Goal: Transaction & Acquisition: Download file/media

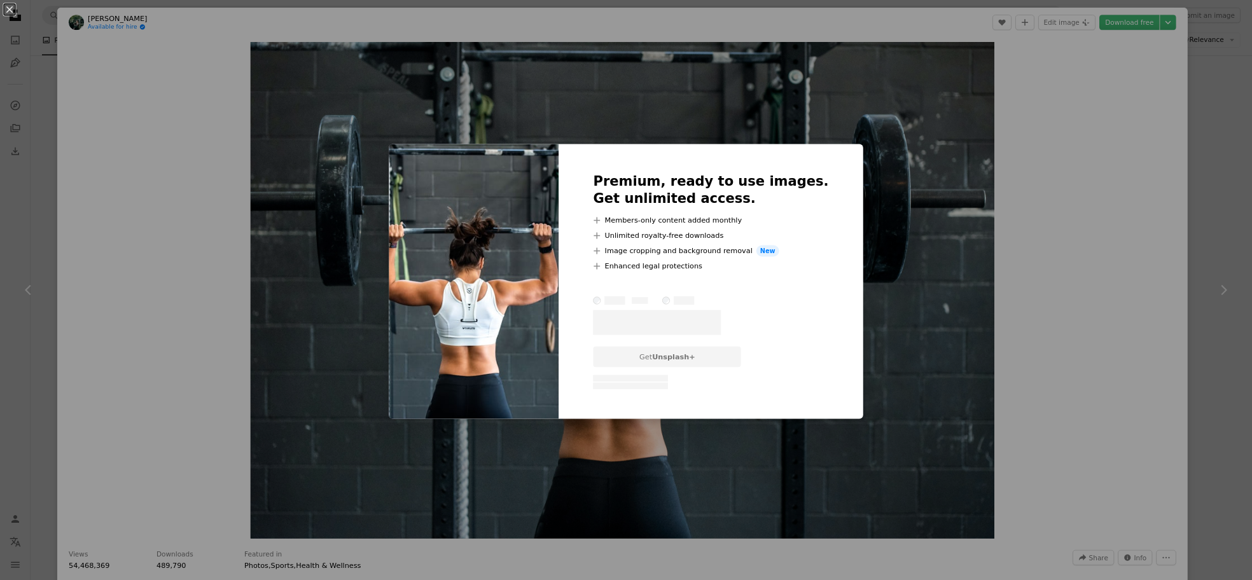
scroll to position [399, 0]
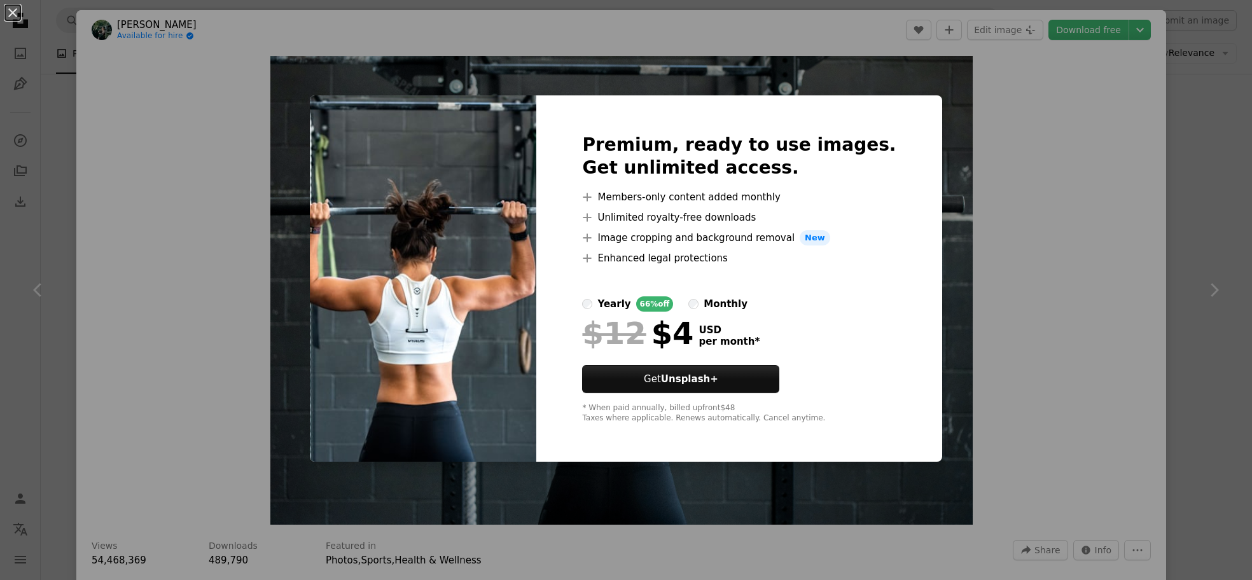
click at [1134, 67] on div "An X shape Premium, ready to use images. Get unlimited access. A plus sign Memb…" at bounding box center [626, 290] width 1252 height 580
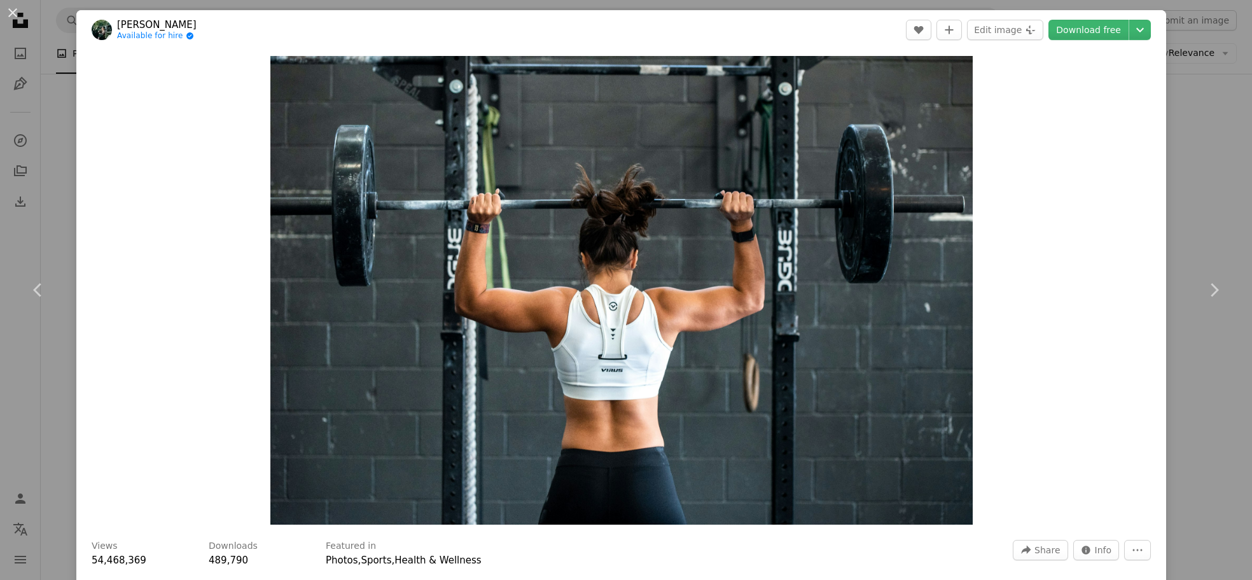
scroll to position [199, 0]
click at [1107, 32] on link "Download free" at bounding box center [1088, 30] width 80 height 20
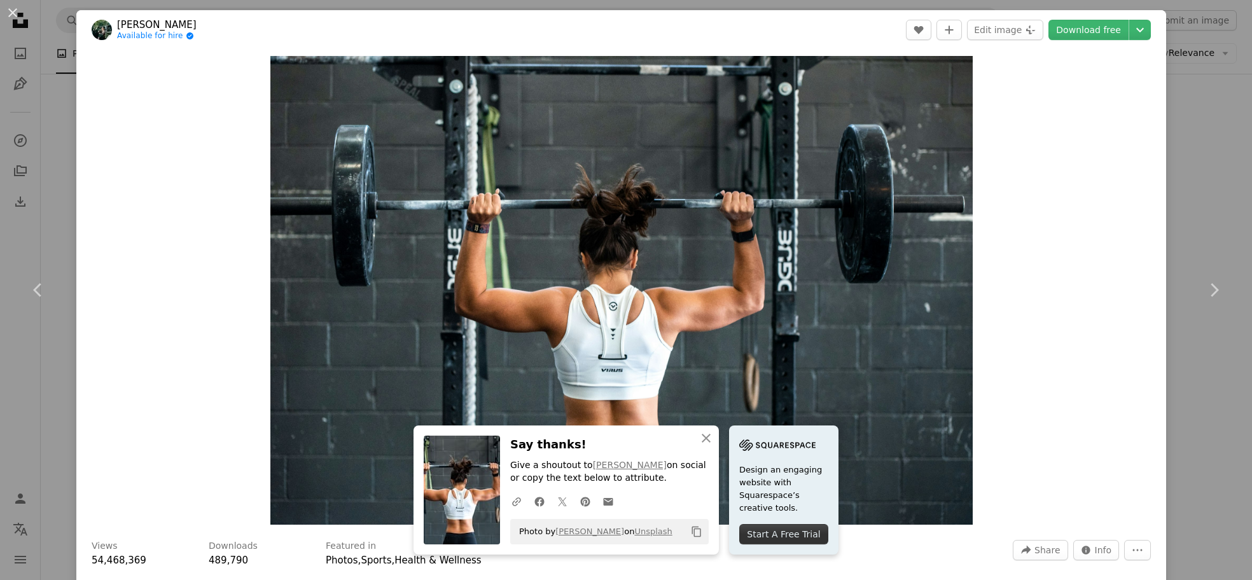
click at [1128, 168] on div "Zoom in" at bounding box center [620, 290] width 1089 height 481
click at [10, 13] on button "An X shape" at bounding box center [12, 12] width 15 height 15
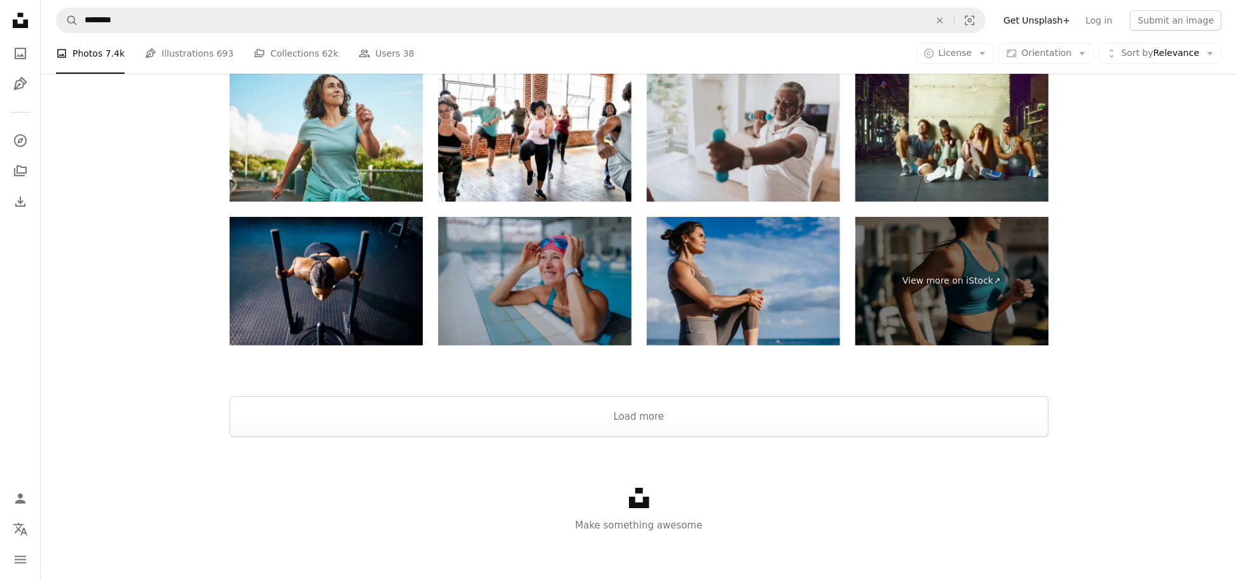
scroll to position [2225, 0]
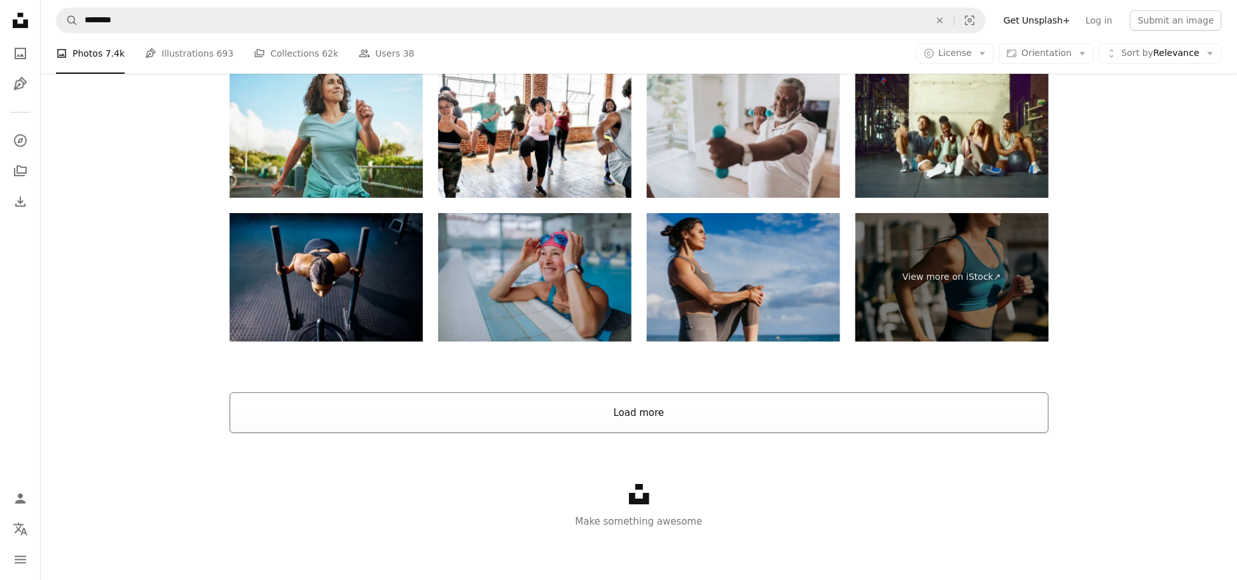
click at [628, 426] on button "Load more" at bounding box center [639, 412] width 819 height 41
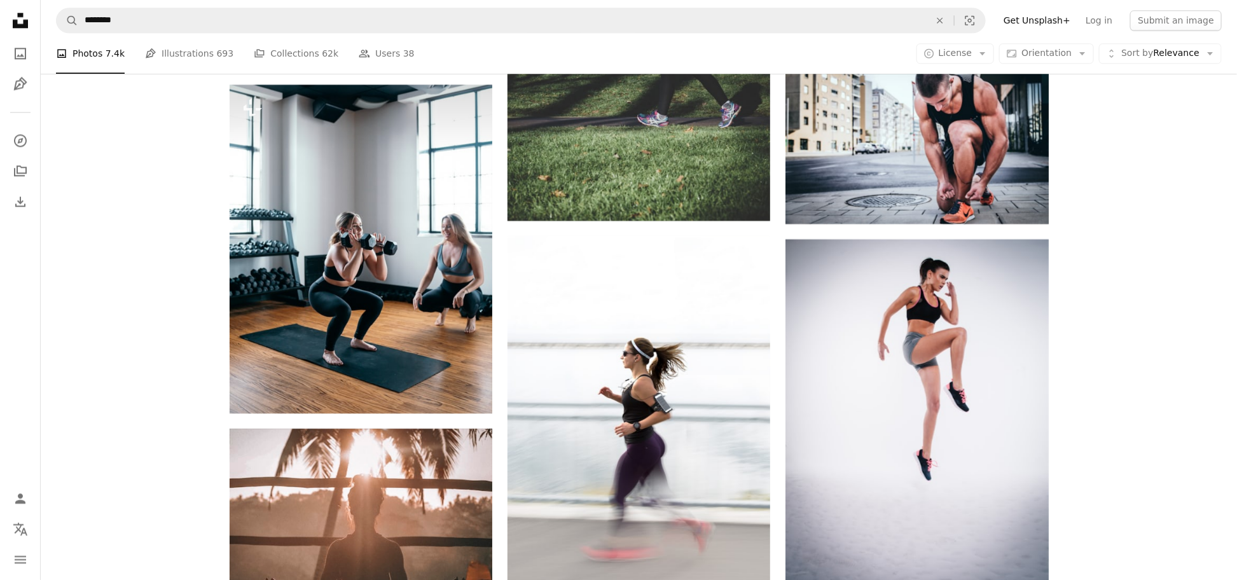
scroll to position [1603, 0]
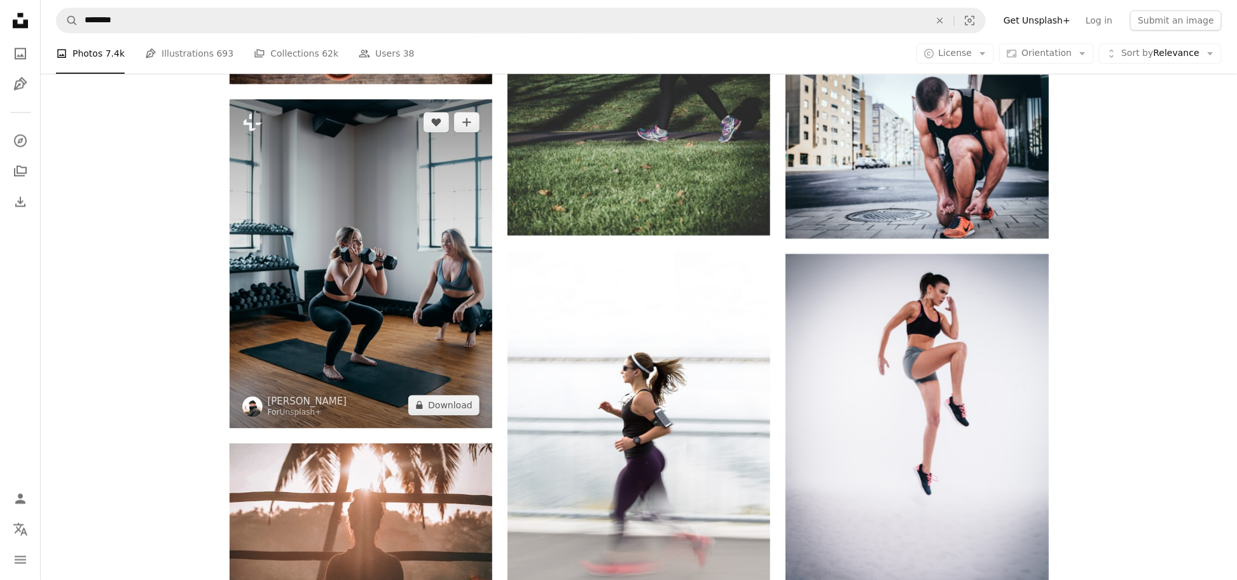
click at [380, 338] on img at bounding box center [361, 263] width 263 height 329
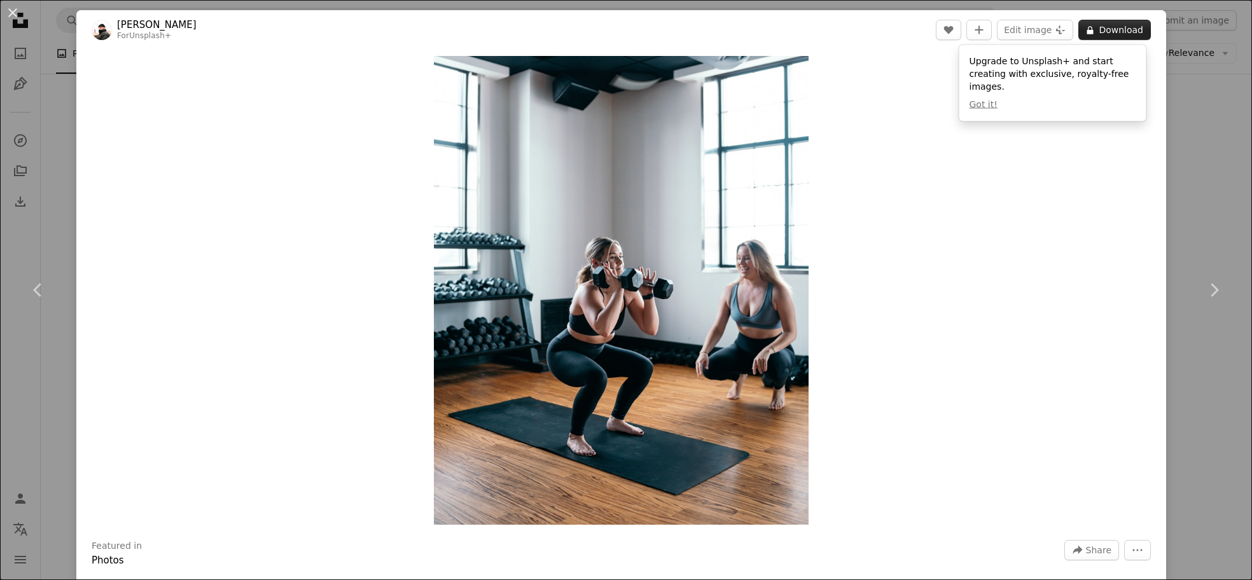
click at [1091, 27] on icon "A lock" at bounding box center [1090, 30] width 10 height 10
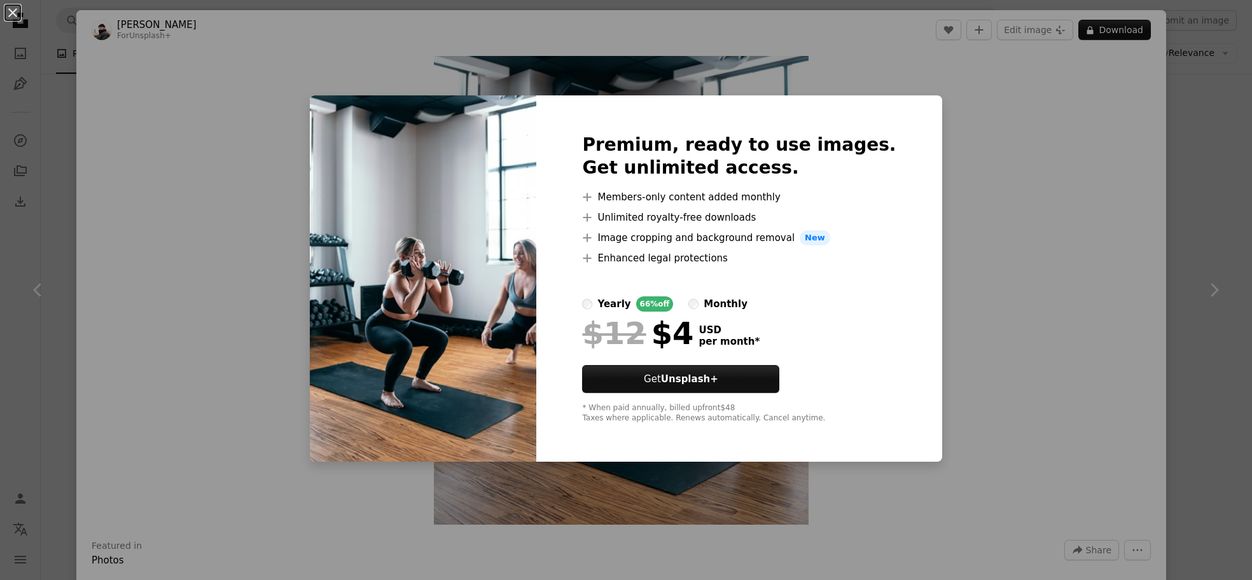
click at [1198, 113] on div "An X shape Premium, ready to use images. Get unlimited access. A plus sign Memb…" at bounding box center [626, 290] width 1252 height 580
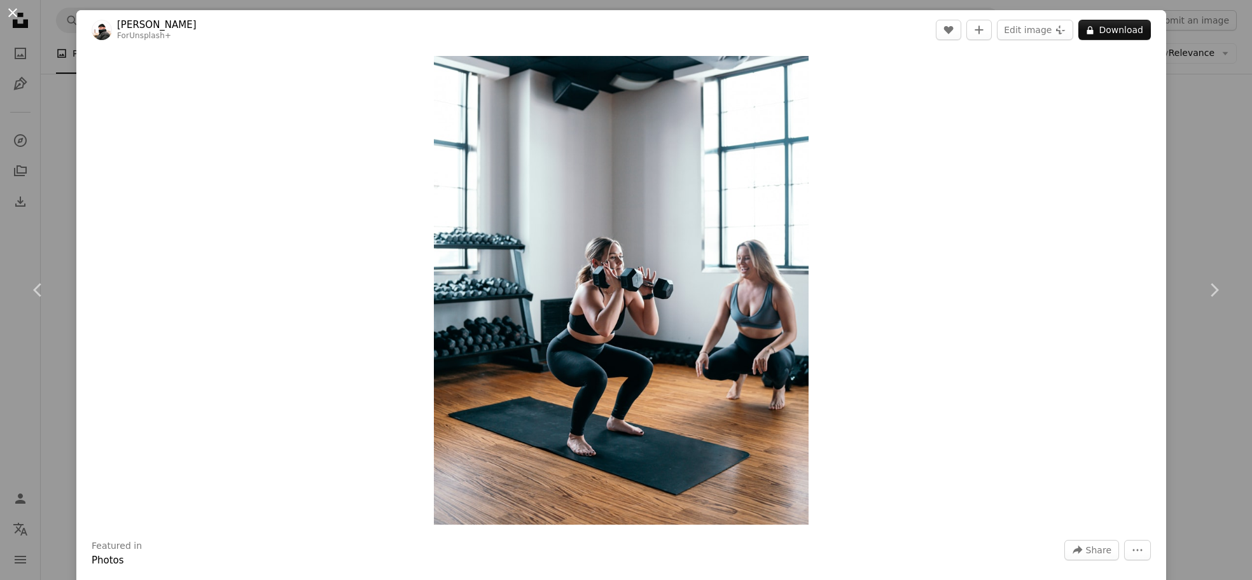
click at [13, 15] on button "An X shape" at bounding box center [12, 12] width 15 height 15
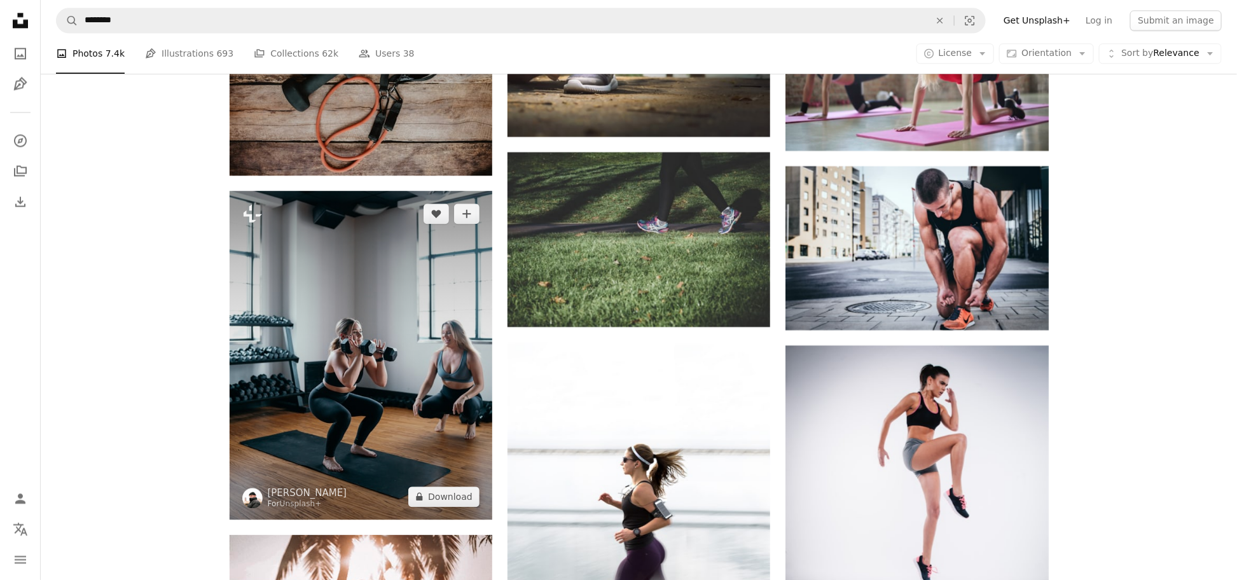
scroll to position [1453, 0]
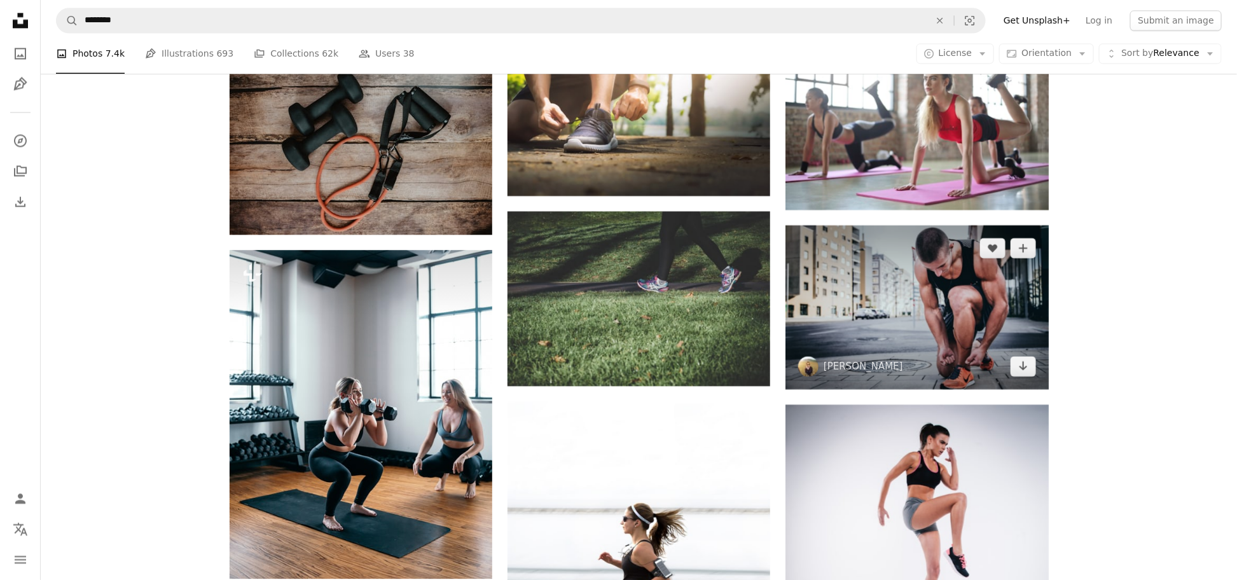
click at [905, 300] on img at bounding box center [916, 307] width 263 height 165
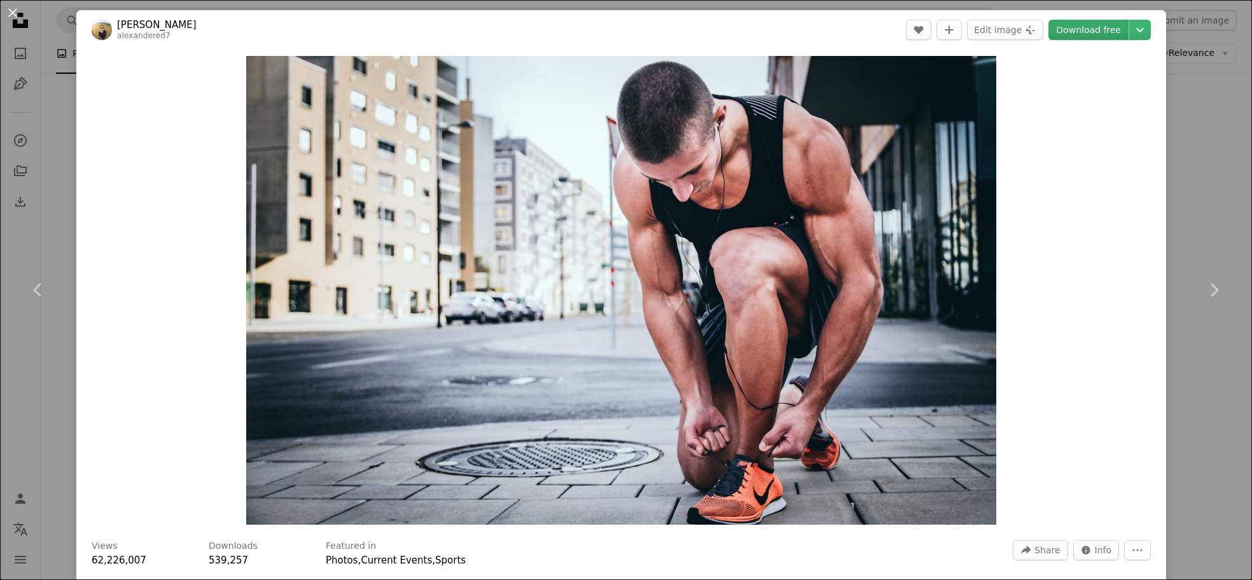
click at [1079, 27] on link "Download free" at bounding box center [1088, 30] width 80 height 20
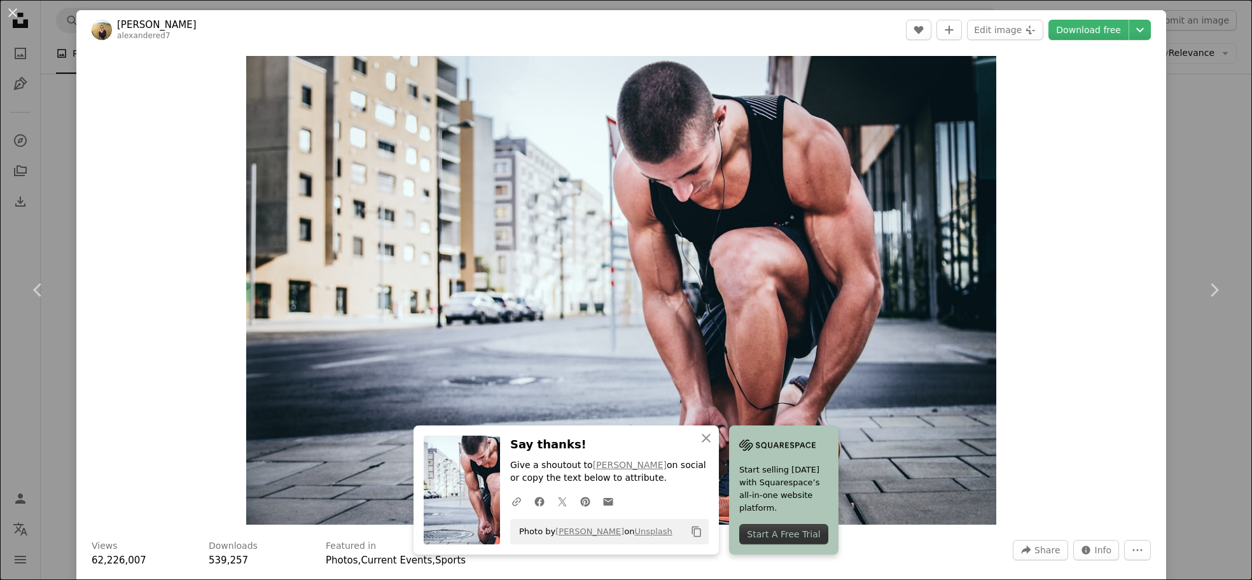
click at [1015, 106] on div "Zoom in" at bounding box center [620, 290] width 1089 height 481
click at [14, 18] on button "An X shape" at bounding box center [12, 12] width 15 height 15
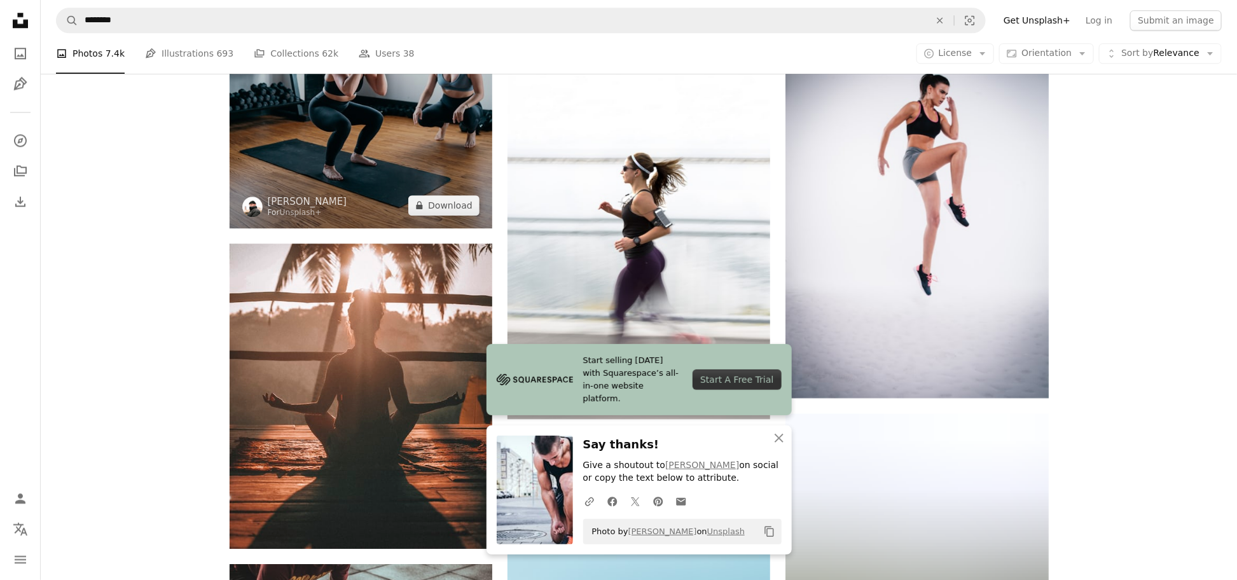
scroll to position [1805, 0]
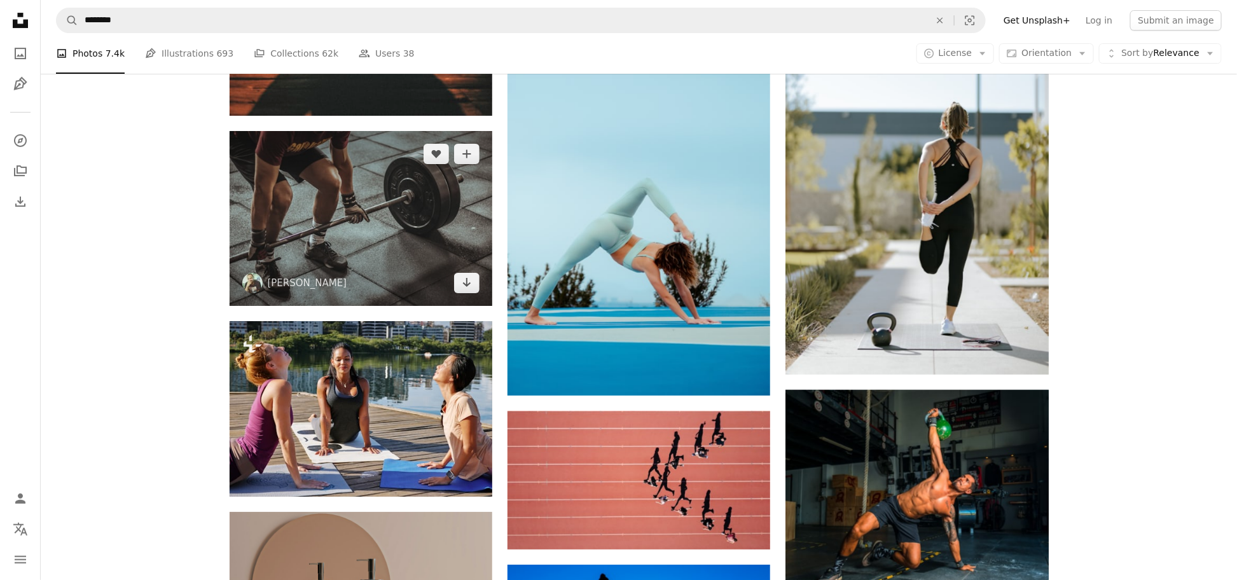
click at [424, 254] on img at bounding box center [361, 218] width 263 height 175
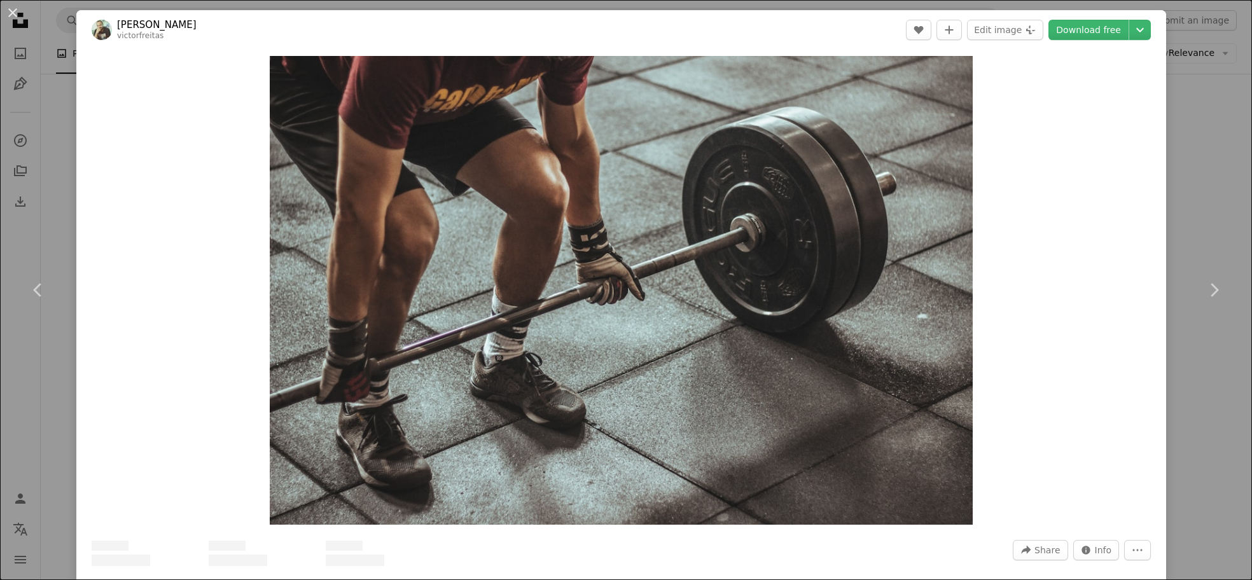
scroll to position [2660, 0]
click at [19, 12] on button "An X shape" at bounding box center [12, 12] width 15 height 15
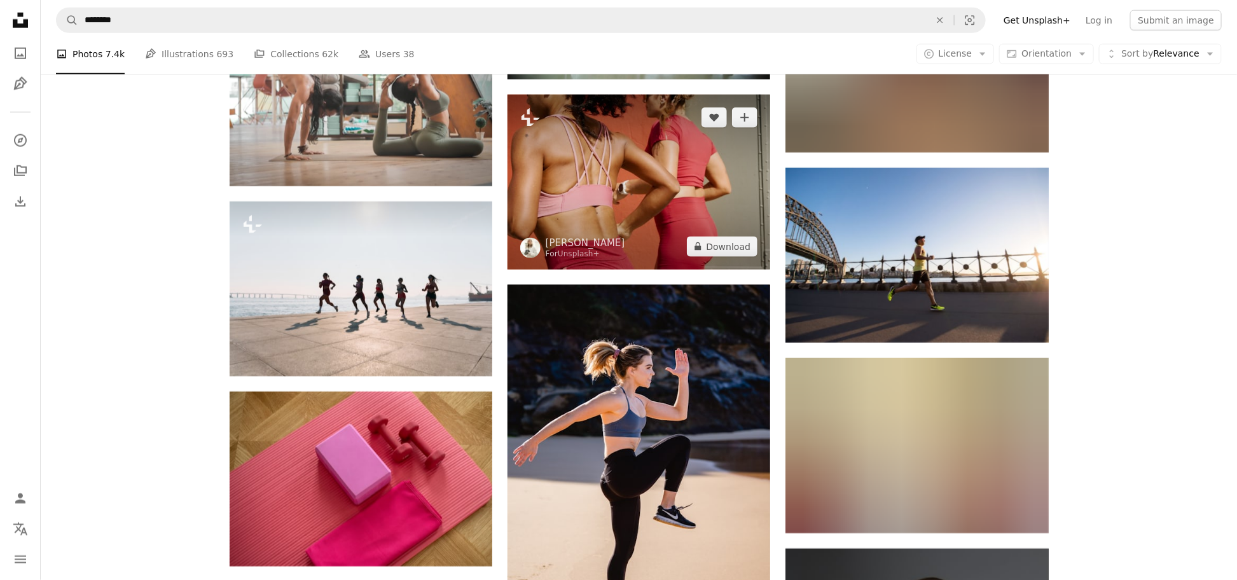
scroll to position [3290, 0]
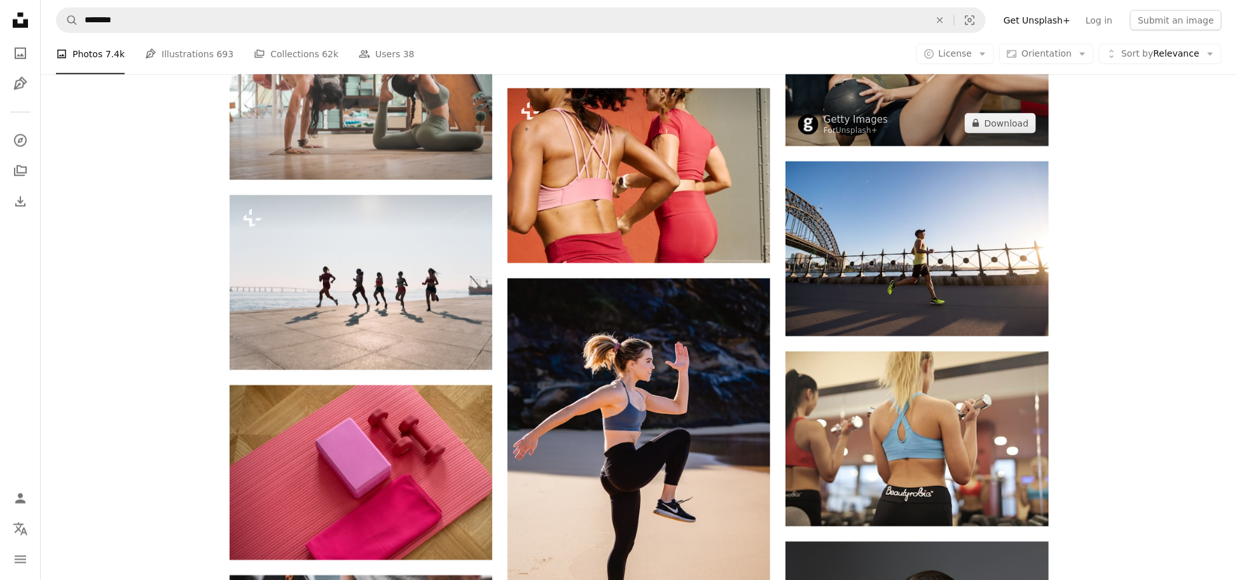
click at [851, 98] on img at bounding box center [916, 58] width 263 height 175
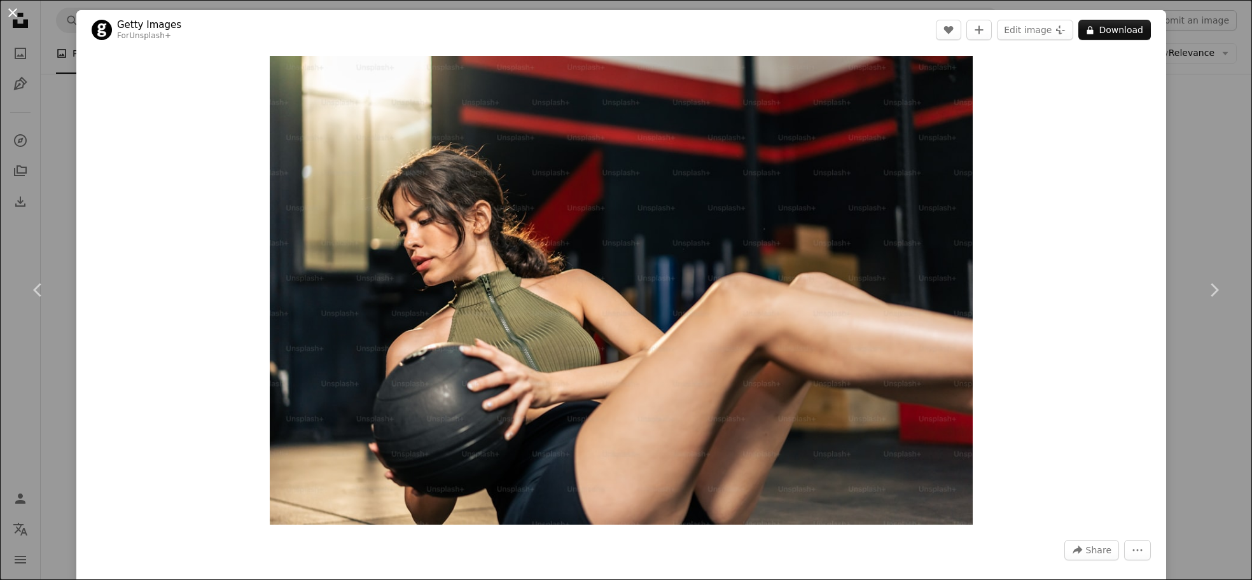
click at [10, 13] on button "An X shape" at bounding box center [12, 12] width 15 height 15
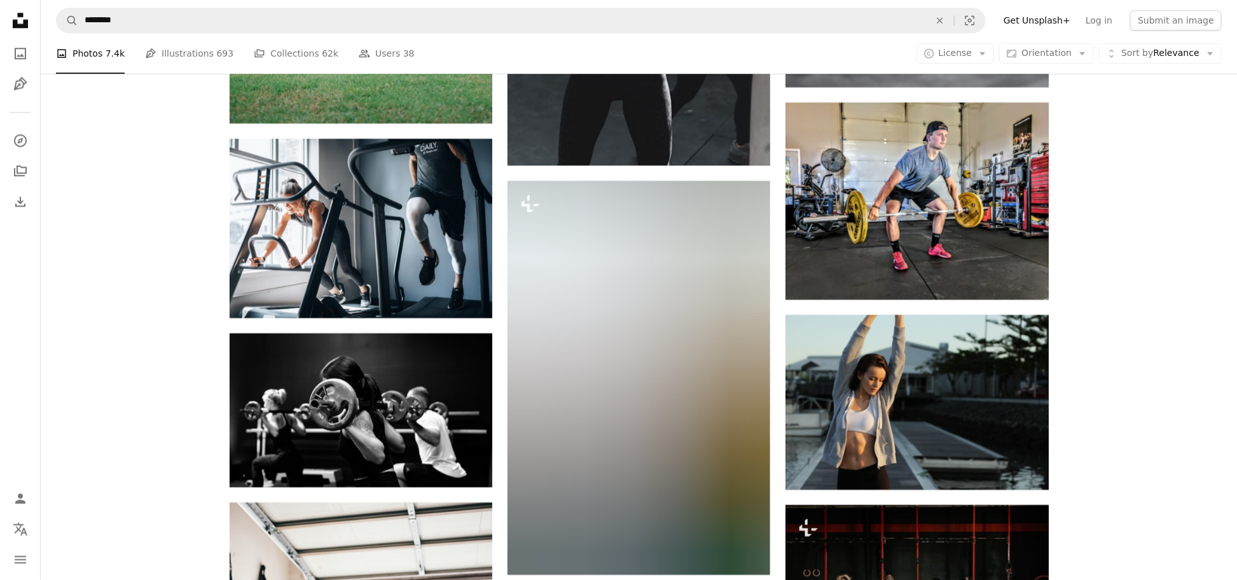
scroll to position [6735, 0]
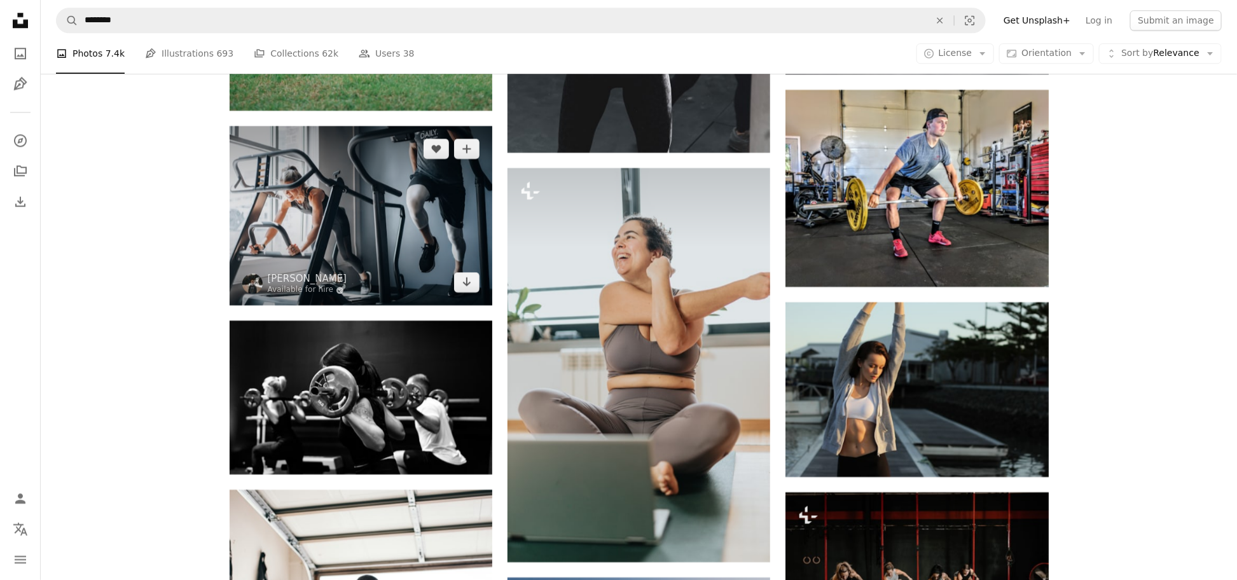
click at [363, 195] on img at bounding box center [361, 215] width 263 height 179
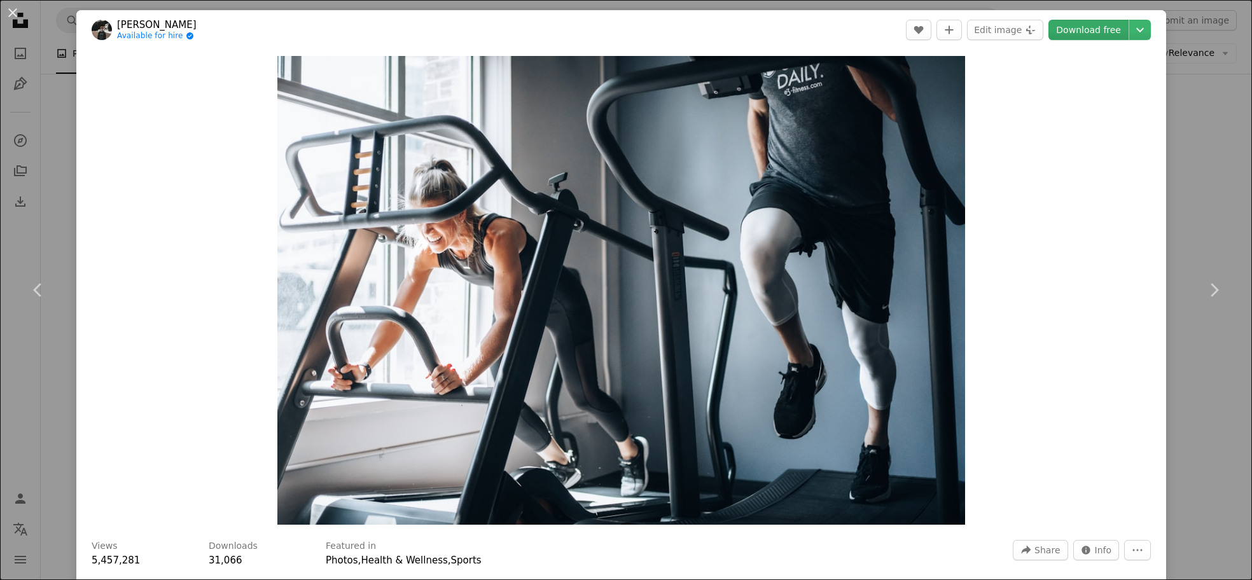
click at [1065, 38] on link "Download free" at bounding box center [1088, 30] width 80 height 20
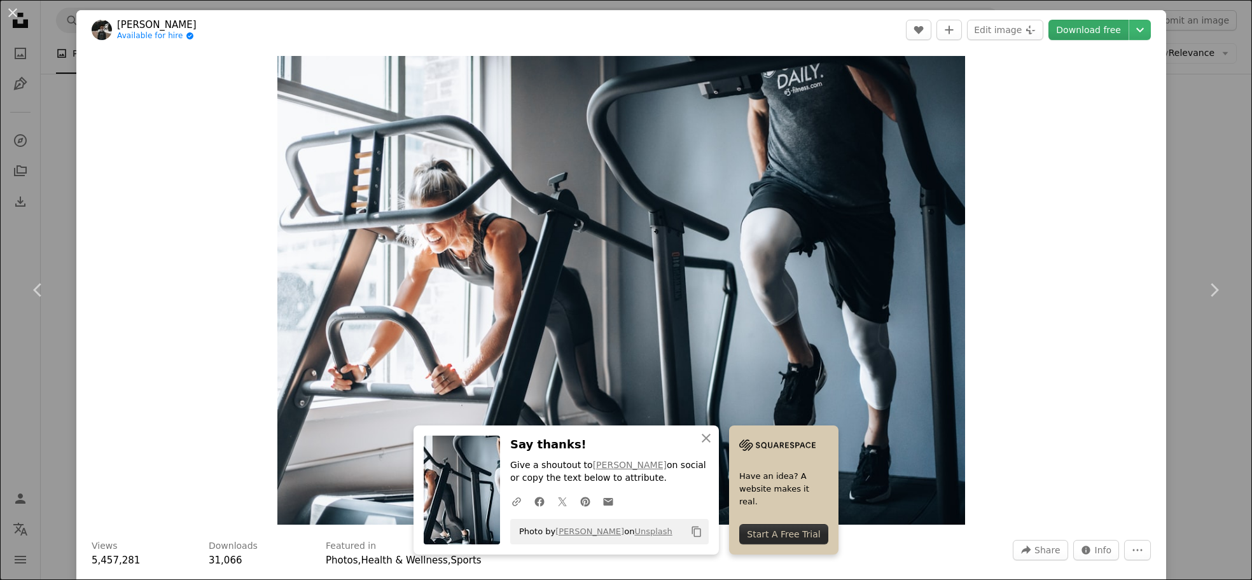
click at [1065, 31] on link "Download free" at bounding box center [1088, 30] width 80 height 20
click at [18, 10] on button "An X shape" at bounding box center [12, 12] width 15 height 15
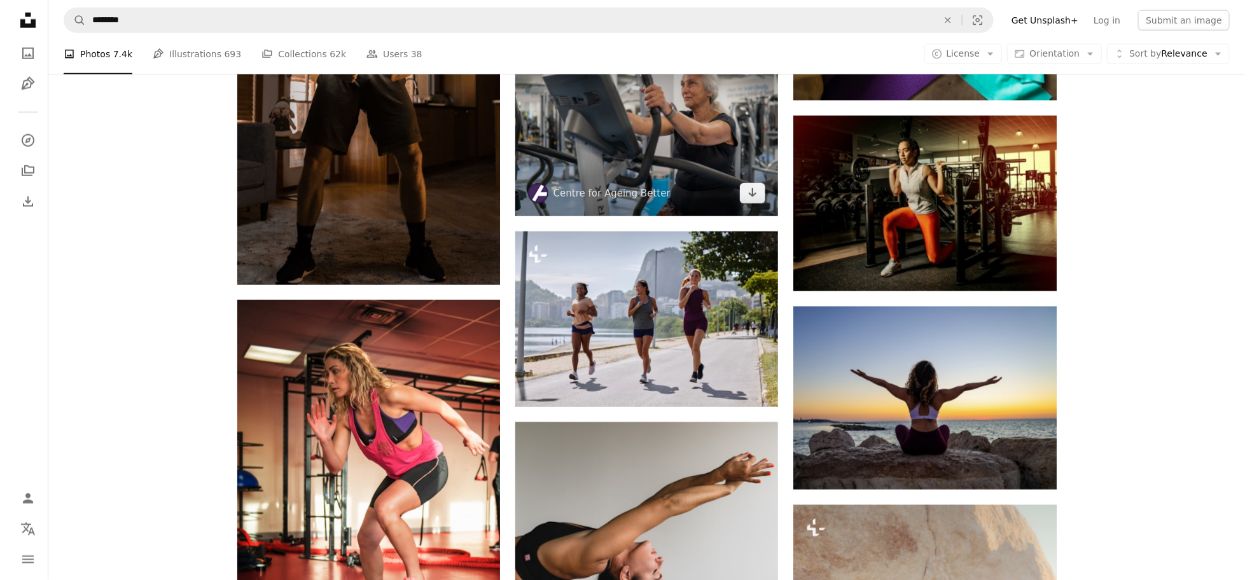
scroll to position [8257, 0]
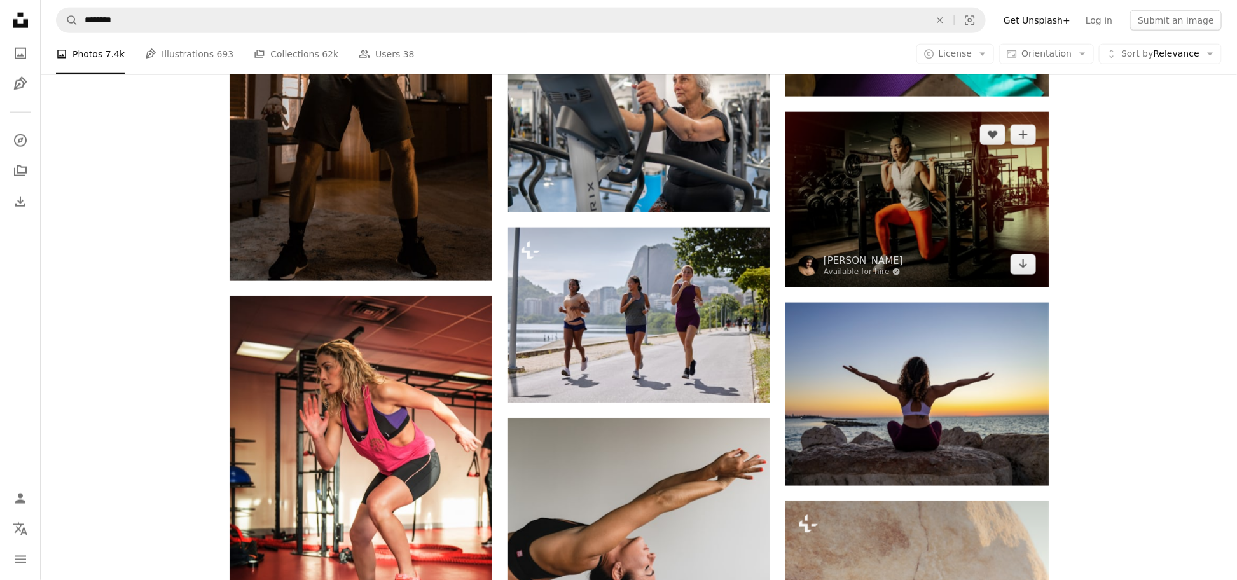
click at [836, 243] on img at bounding box center [916, 199] width 263 height 175
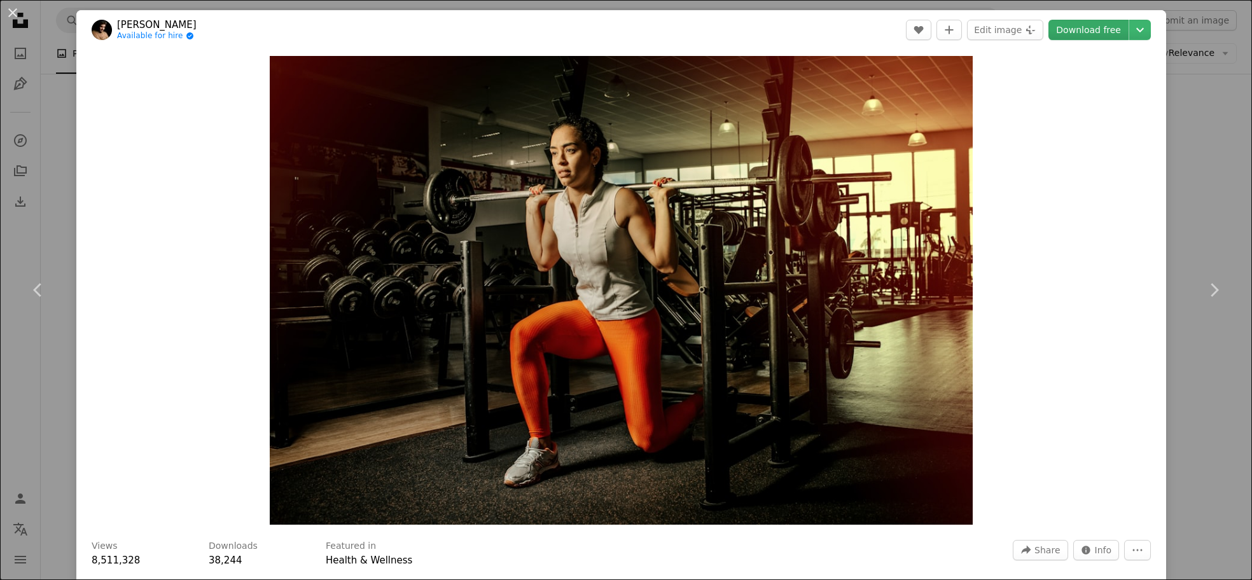
click at [1095, 29] on link "Download free" at bounding box center [1088, 30] width 80 height 20
